Goal: Navigation & Orientation: Find specific page/section

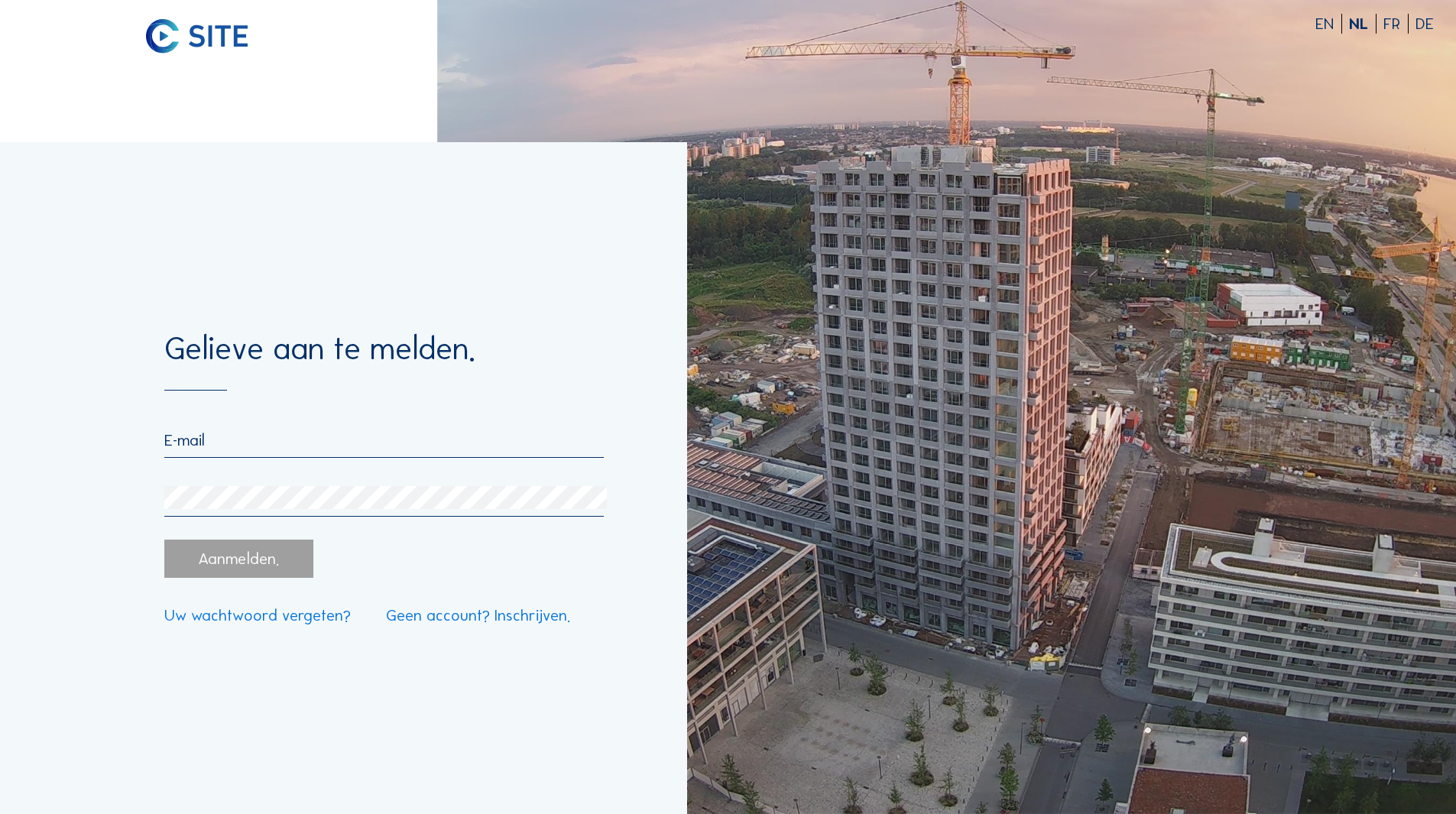
paste input "[EMAIL_ADDRESS][DOMAIN_NAME]"
type input "[EMAIL_ADDRESS][DOMAIN_NAME]"
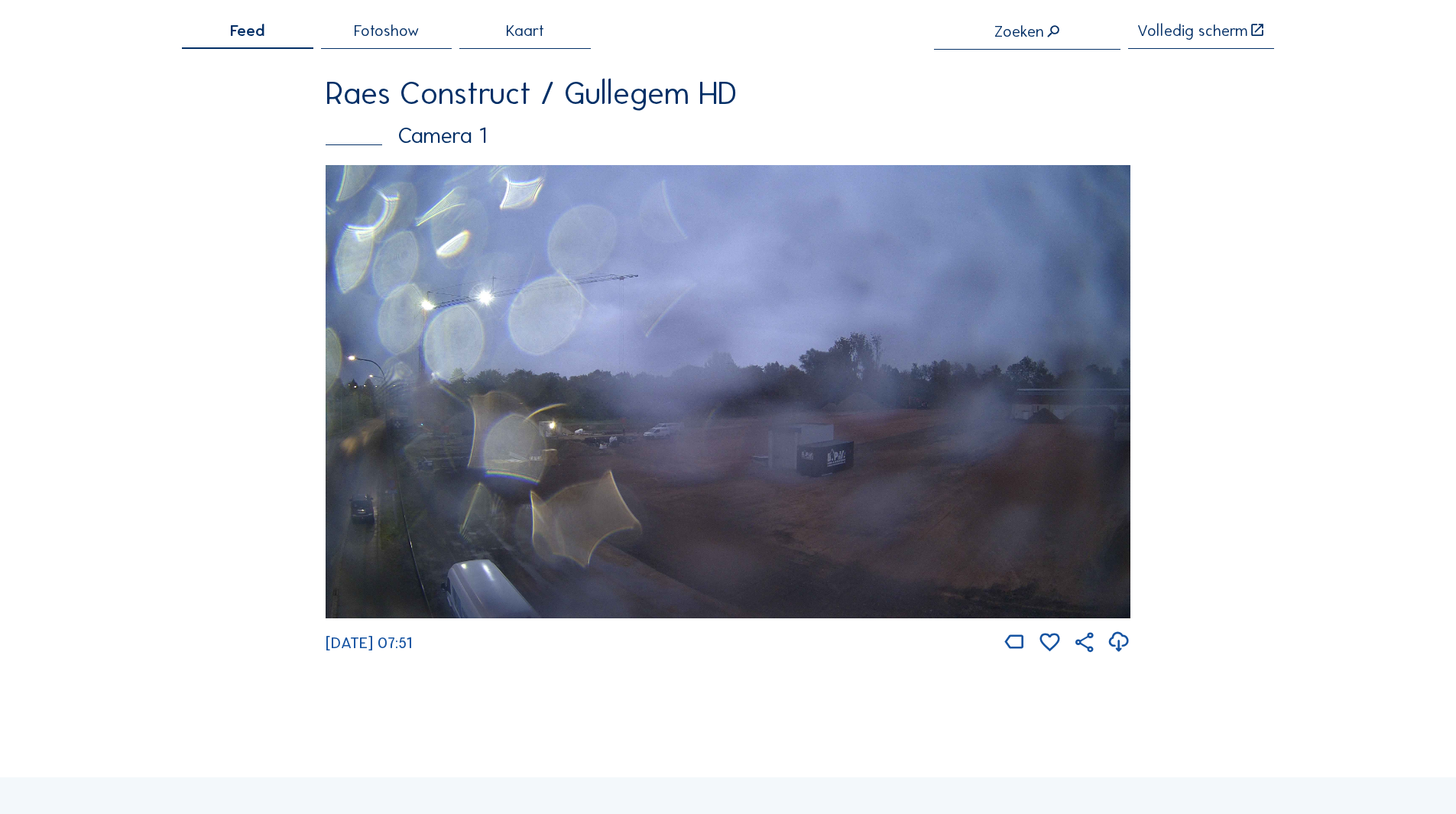
scroll to position [77, 0]
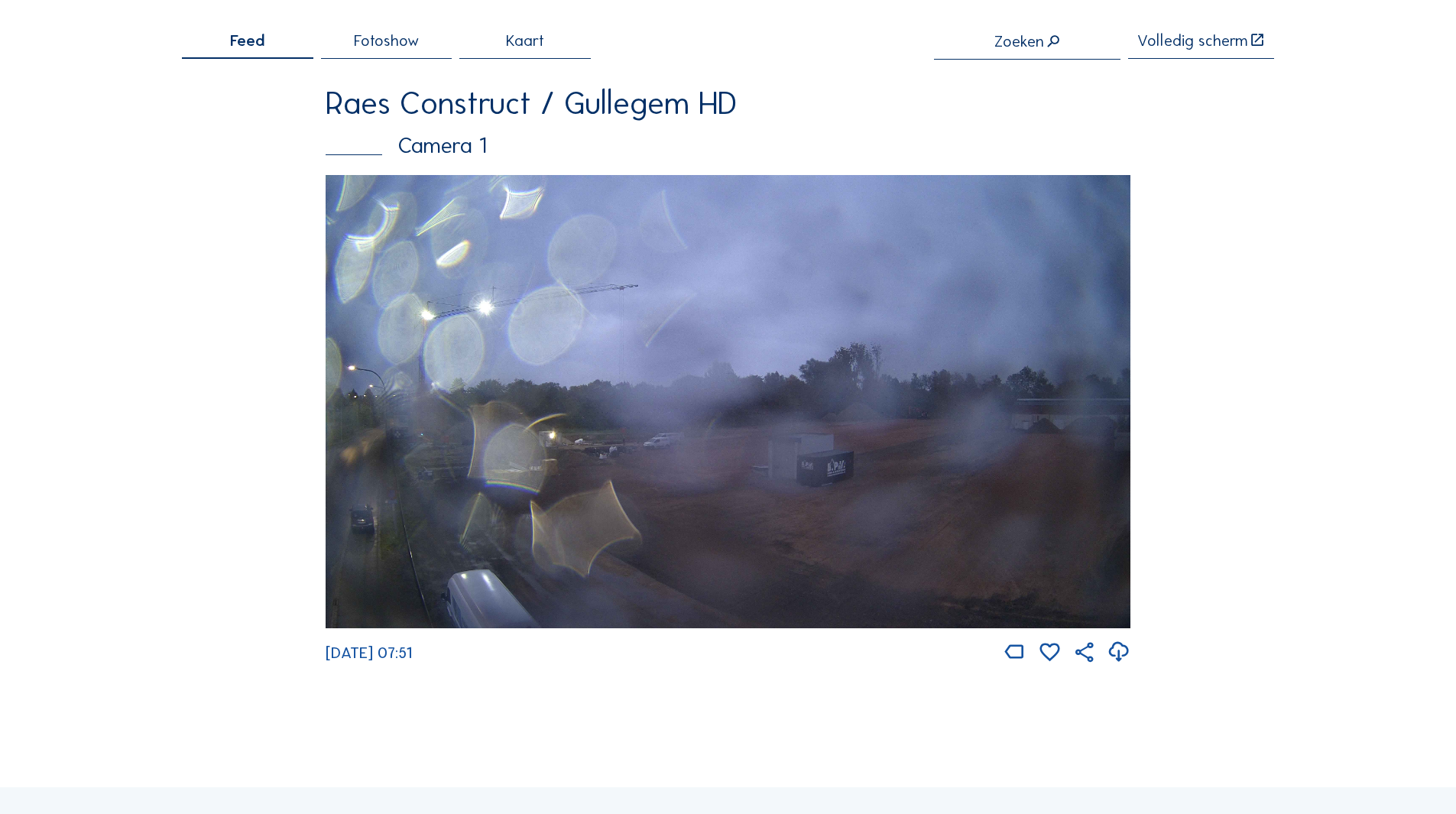
click at [437, 537] on img at bounding box center [728, 402] width 805 height 453
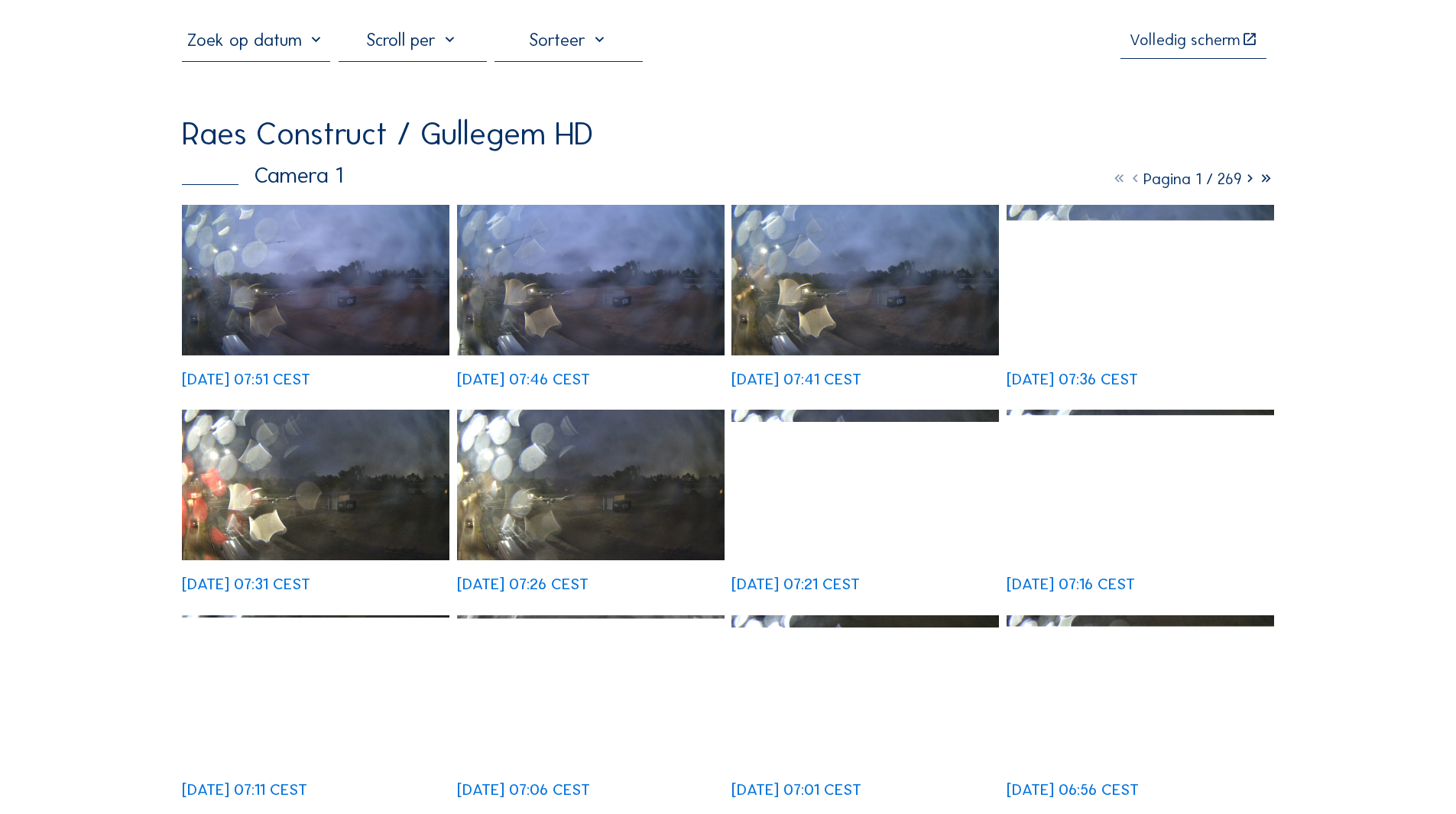
scroll to position [77, 0]
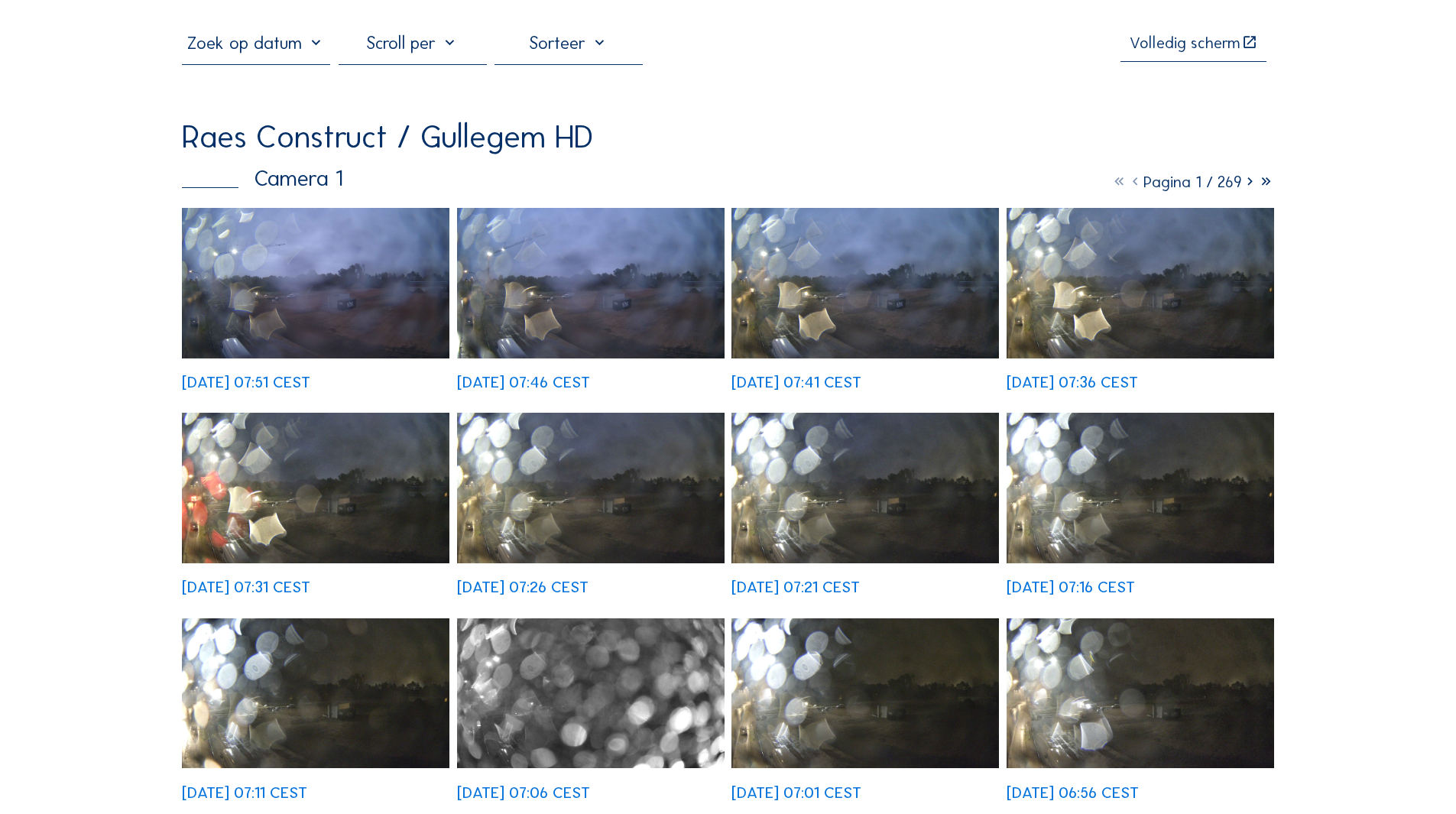
click at [1247, 185] on icon at bounding box center [1250, 182] width 16 height 20
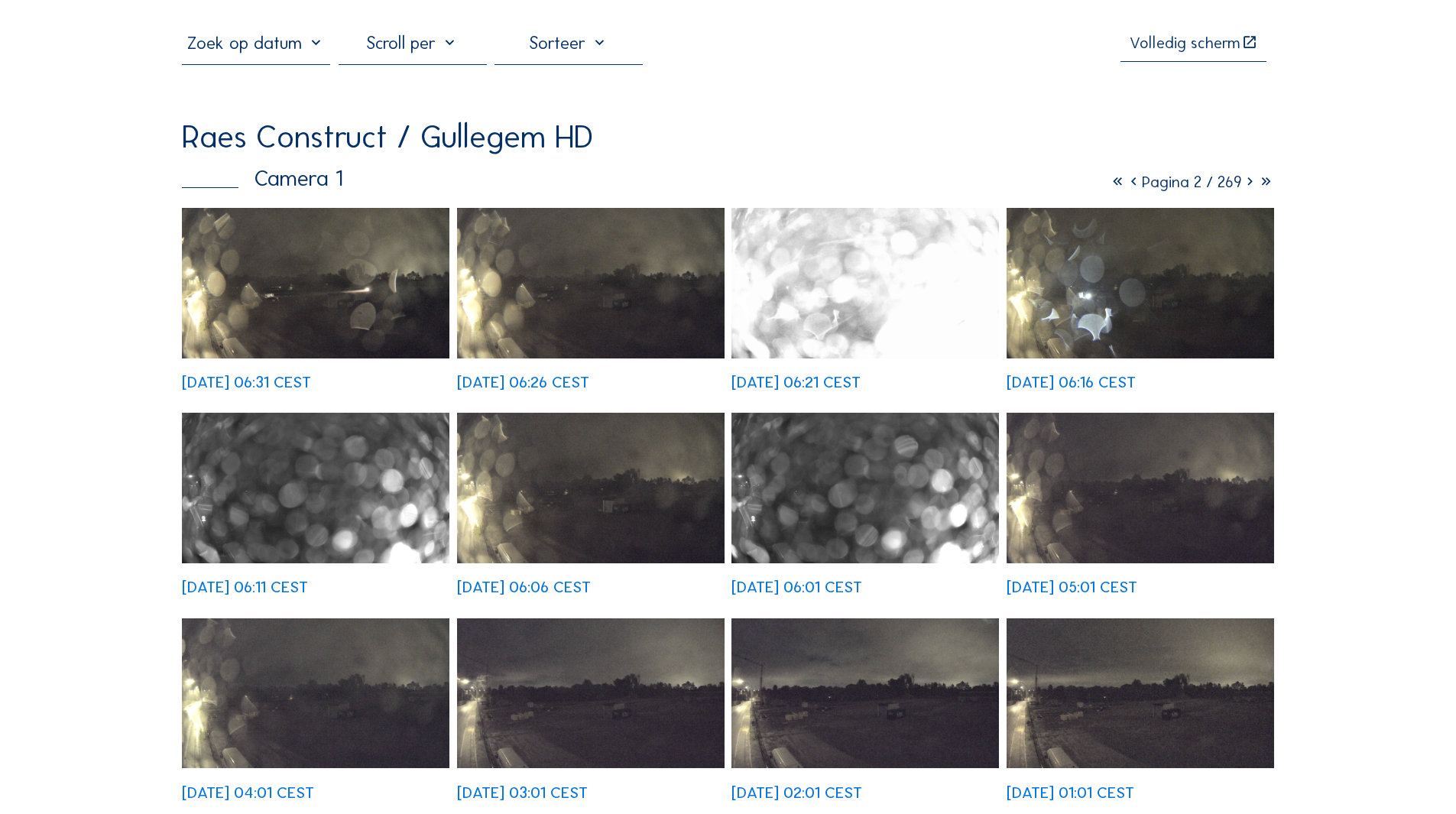
click at [1247, 185] on icon at bounding box center [1250, 182] width 16 height 20
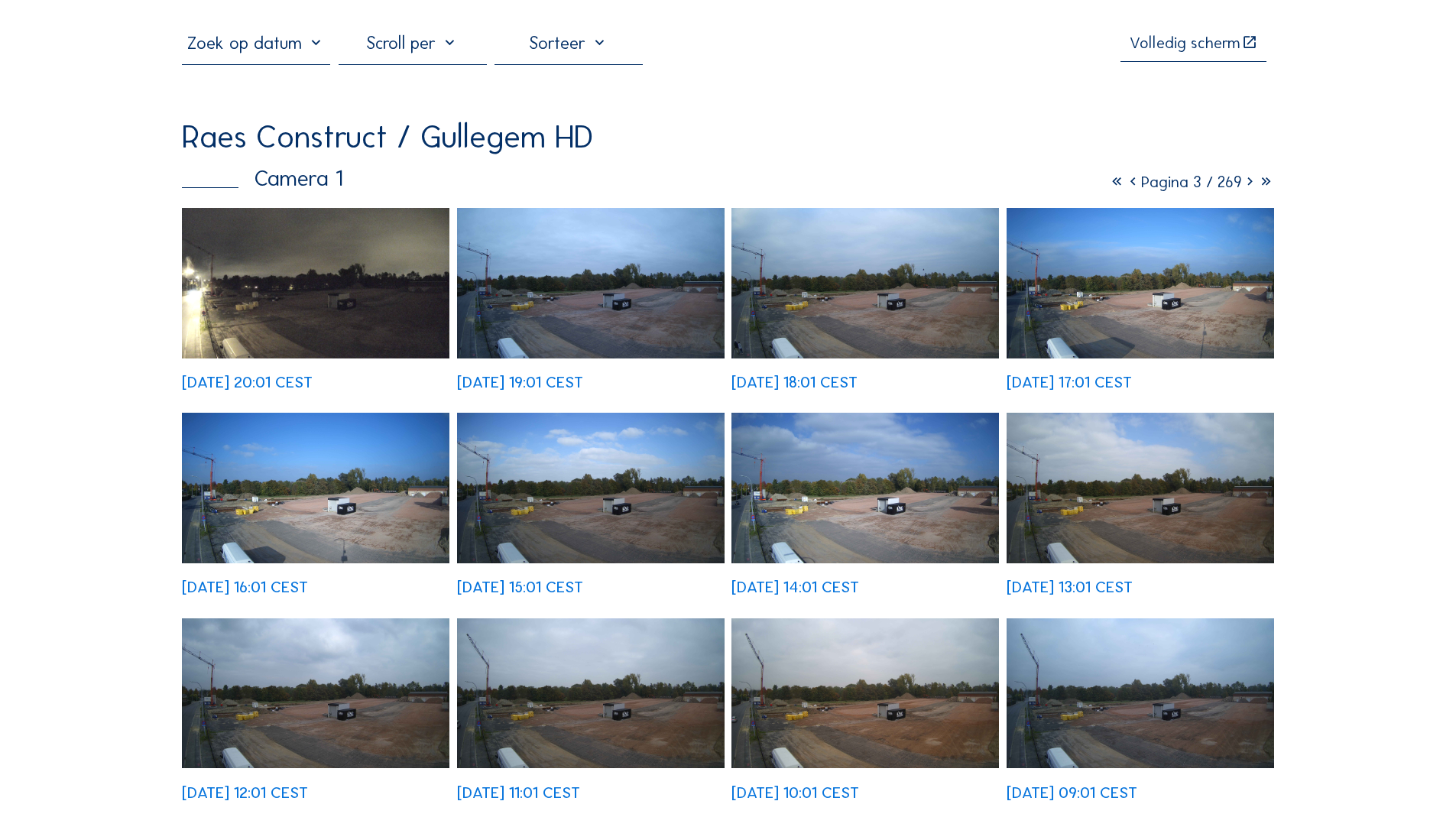
click at [300, 485] on img at bounding box center [316, 488] width 267 height 151
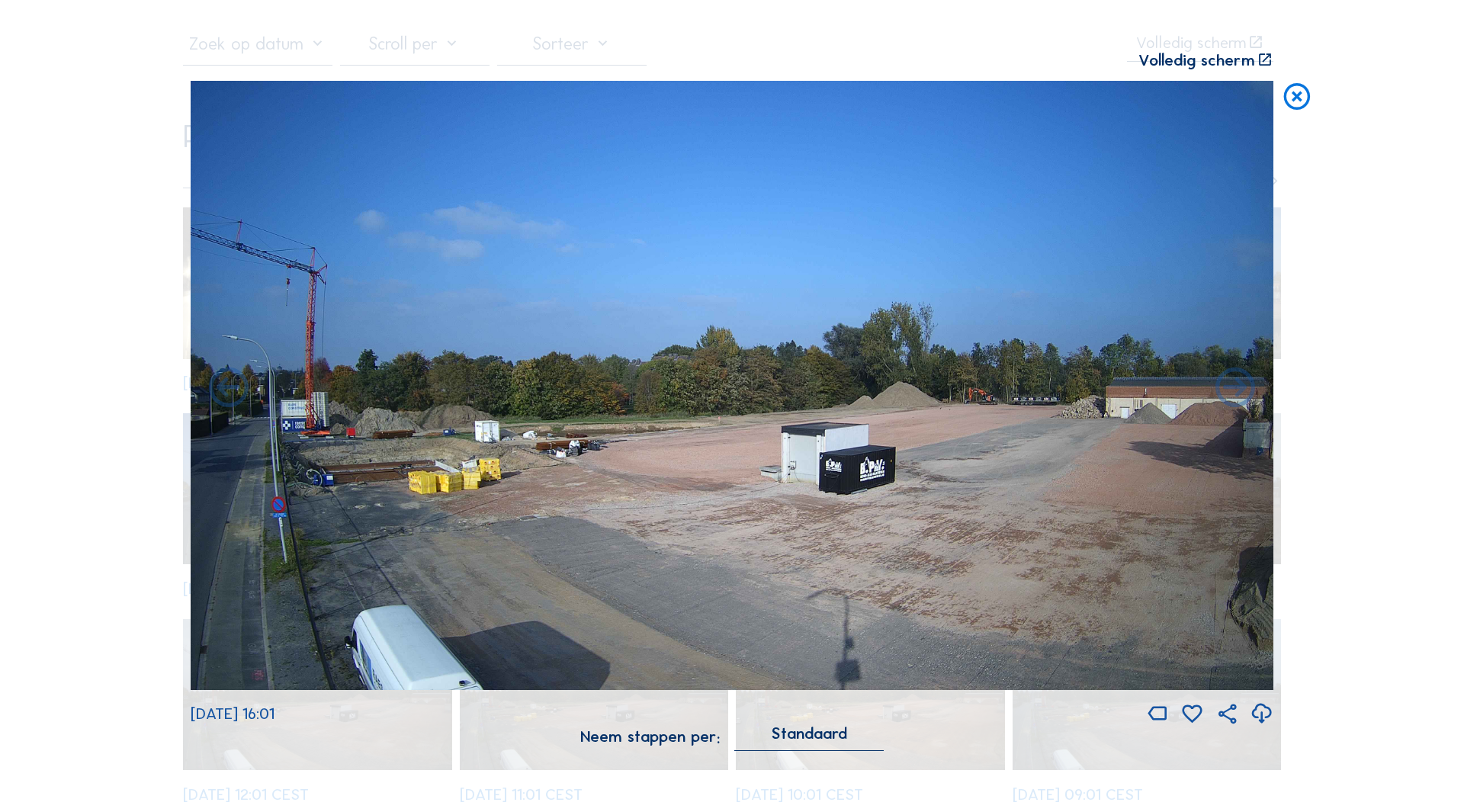
click at [1294, 98] on icon at bounding box center [1297, 98] width 32 height 34
